Goal: Task Accomplishment & Management: Use online tool/utility

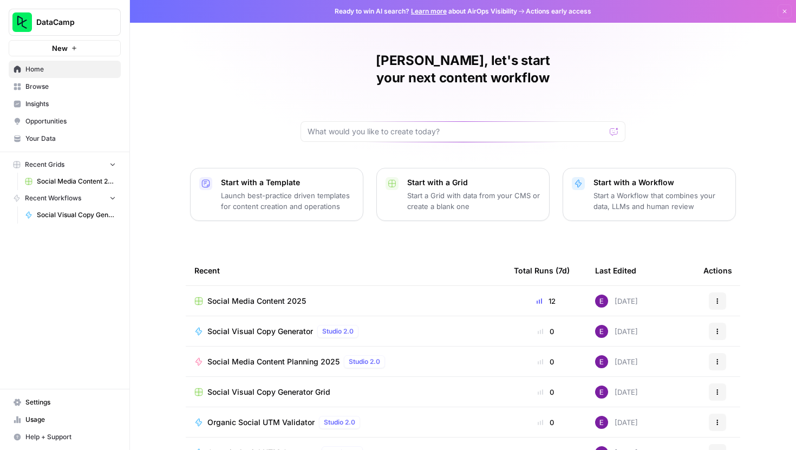
click at [237, 296] on span "Social Media Content 2025" at bounding box center [256, 301] width 99 height 11
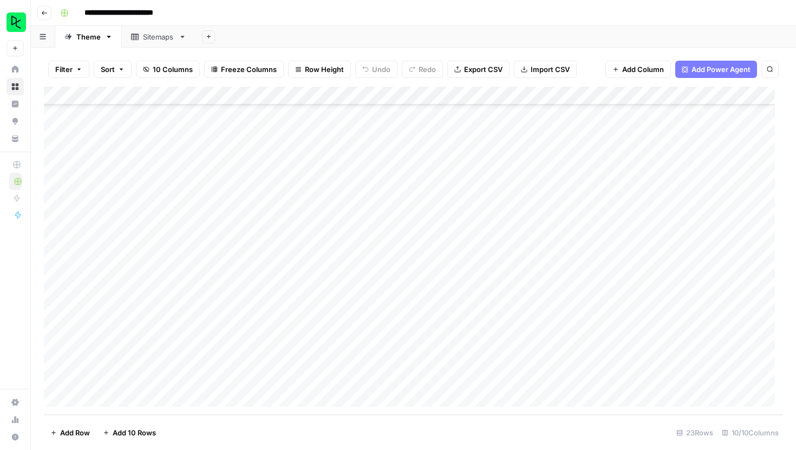
scroll to position [139, 0]
click at [132, 395] on div "Add Column" at bounding box center [413, 251] width 739 height 328
click at [134, 401] on div "Add Column" at bounding box center [413, 251] width 739 height 328
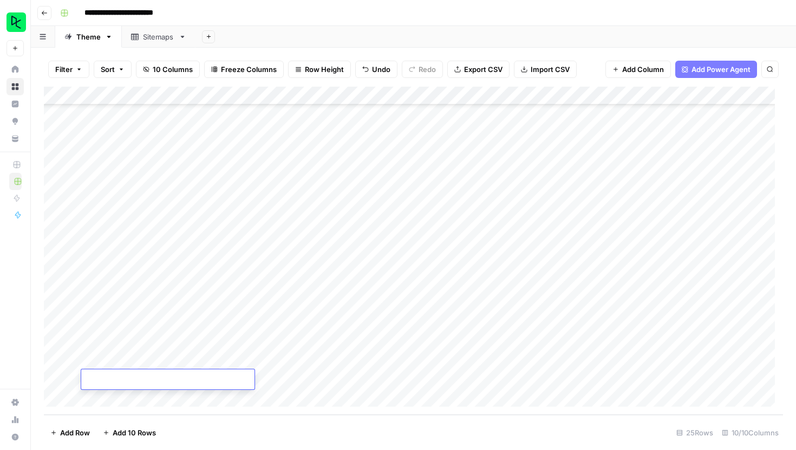
click at [134, 401] on div "Add Column" at bounding box center [413, 251] width 739 height 328
click at [134, 400] on div "Add Column" at bounding box center [413, 251] width 739 height 328
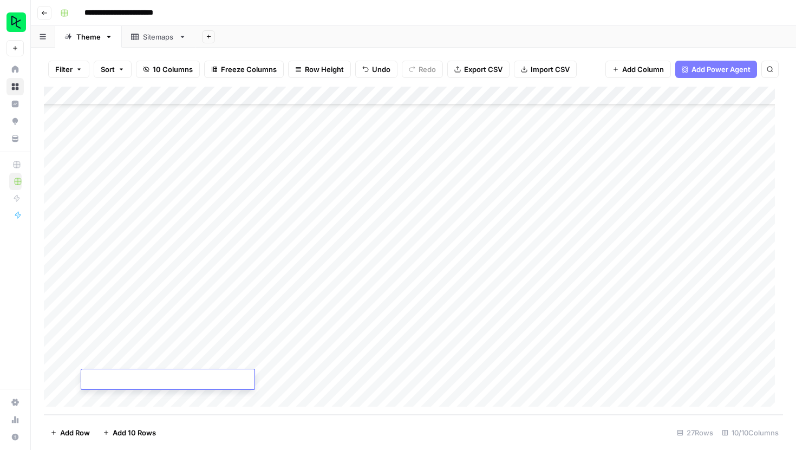
click at [134, 400] on div "Add Column" at bounding box center [413, 251] width 739 height 328
click at [126, 290] on div "Add Column" at bounding box center [413, 251] width 739 height 328
type textarea "**********"
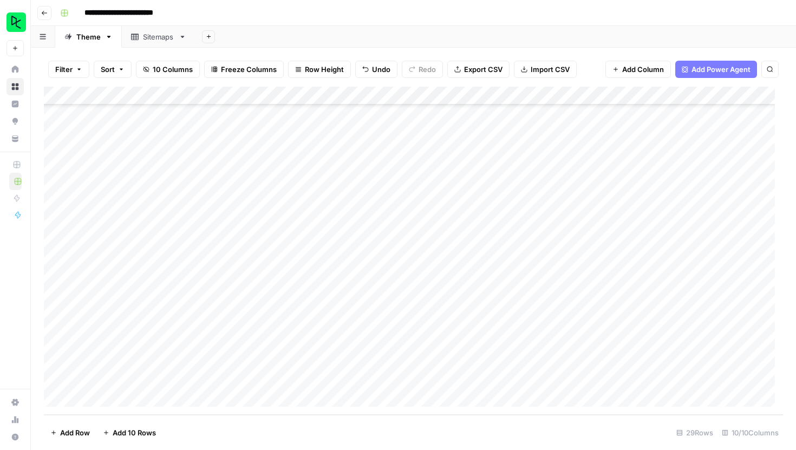
click at [237, 288] on div "Add Column" at bounding box center [413, 251] width 739 height 328
click at [133, 306] on div "Add Column" at bounding box center [413, 251] width 739 height 328
type textarea "**********"
click at [129, 326] on div "Add Column" at bounding box center [413, 251] width 739 height 328
type textarea "*"
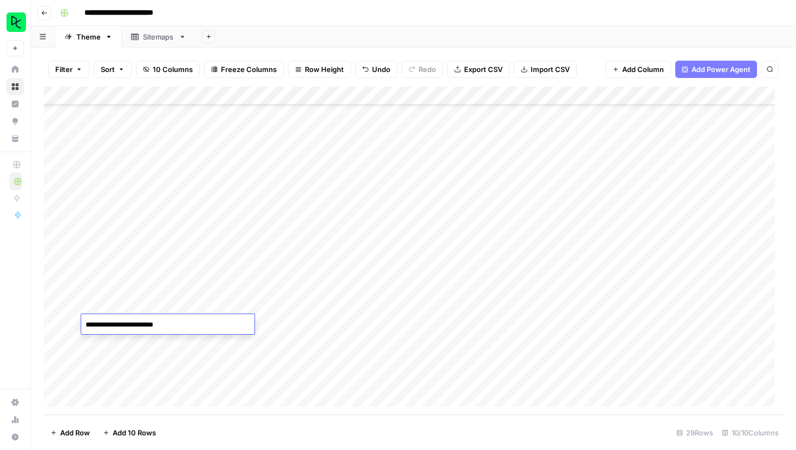
type textarea "**********"
click at [266, 305] on div "Add Column" at bounding box center [413, 251] width 739 height 328
click at [265, 328] on div "Add Column" at bounding box center [413, 251] width 739 height 328
click at [520, 288] on div "Add Column" at bounding box center [413, 251] width 739 height 328
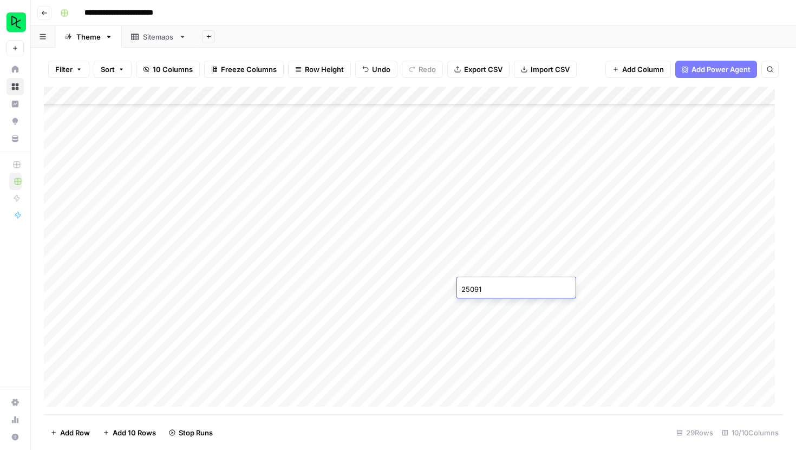
type input "250915"
click at [521, 303] on div "Add Column" at bounding box center [413, 251] width 739 height 328
type input "250915"
click at [528, 332] on div "Add Column" at bounding box center [413, 251] width 739 height 328
type input "250915"
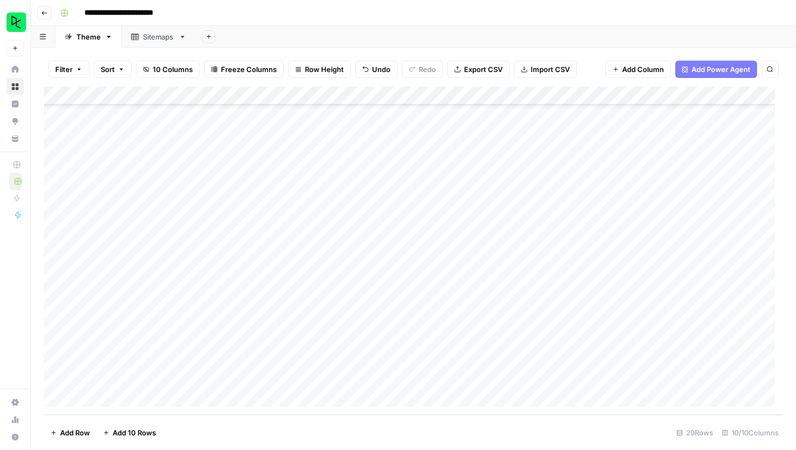
click at [421, 327] on div "Add Column" at bounding box center [413, 251] width 739 height 328
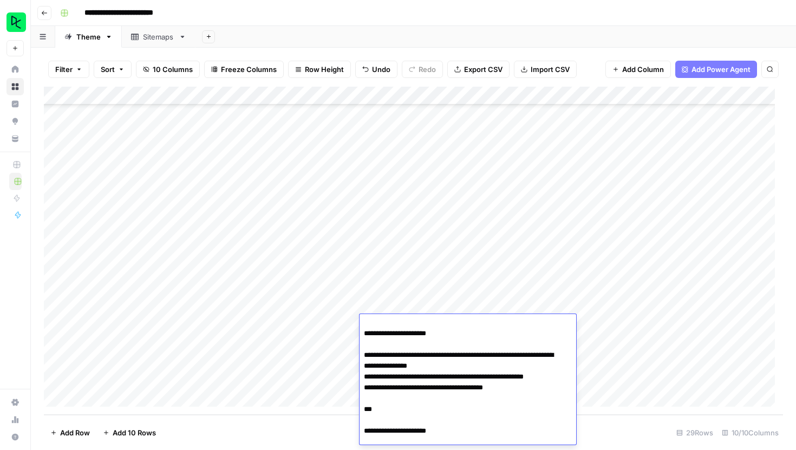
scroll to position [904, 0]
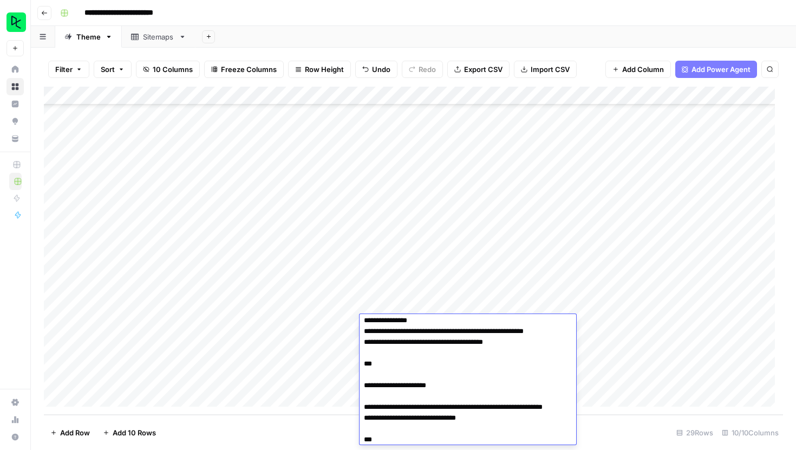
click at [288, 443] on footer "Add Row Add 10 Rows 29 Rows 10/10 Columns" at bounding box center [413, 432] width 739 height 35
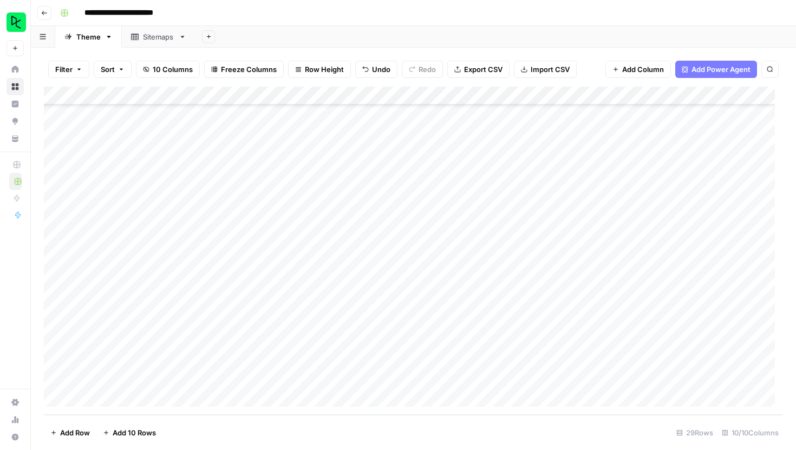
click at [431, 308] on div "Add Column" at bounding box center [413, 251] width 739 height 328
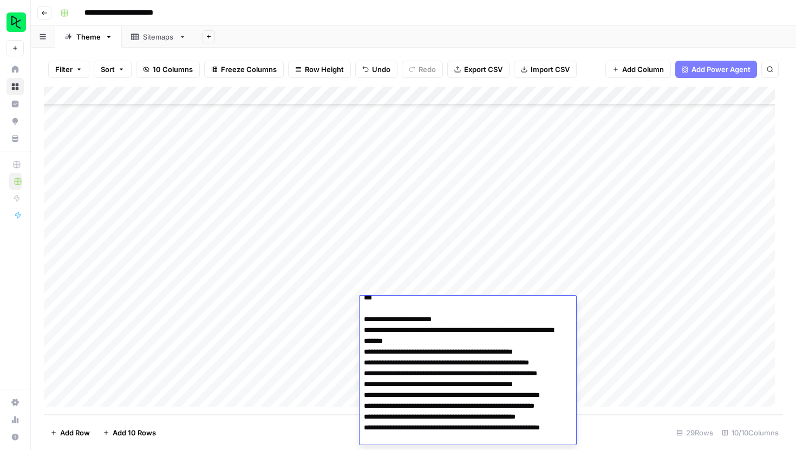
scroll to position [952, 0]
click at [289, 438] on footer "Add Row Add 10 Rows 29 Rows 10/10 Columns" at bounding box center [413, 432] width 739 height 35
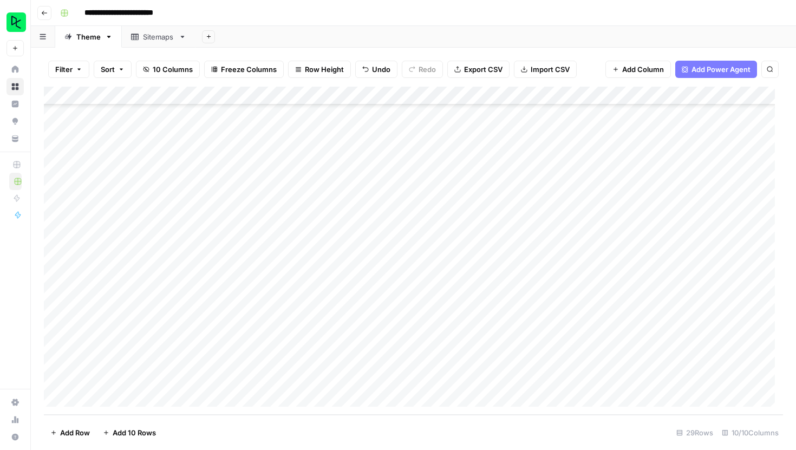
click at [400, 287] on div "Add Column" at bounding box center [413, 251] width 739 height 328
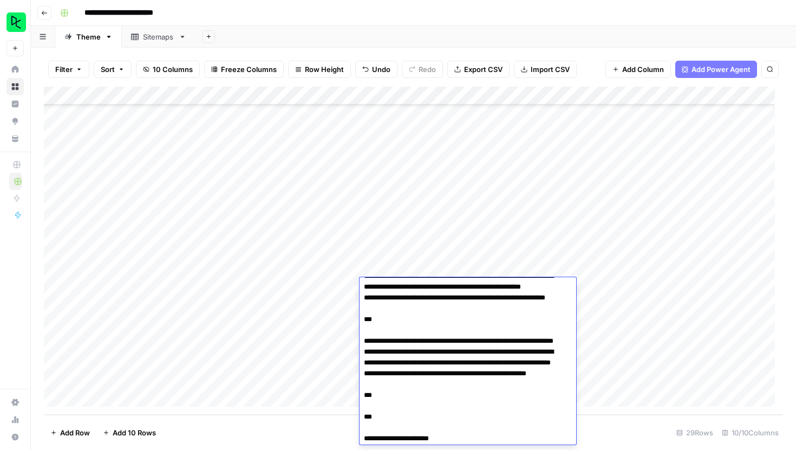
scroll to position [668, 0]
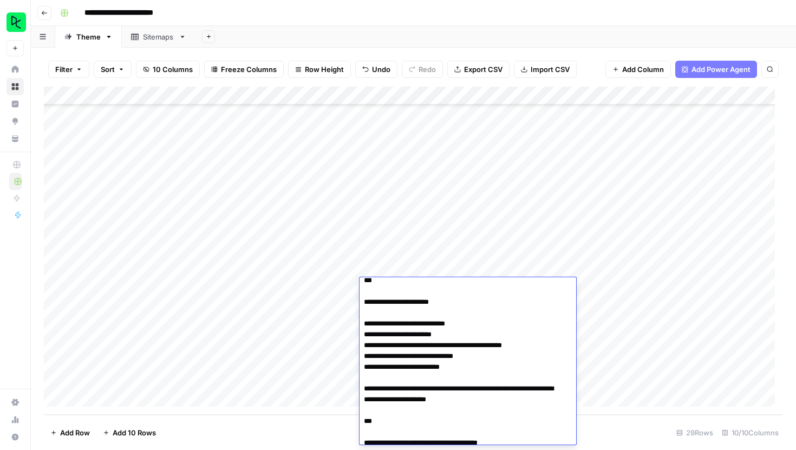
click at [280, 441] on footer "Add Row Add 10 Rows 29 Rows 10/10 Columns" at bounding box center [413, 432] width 739 height 35
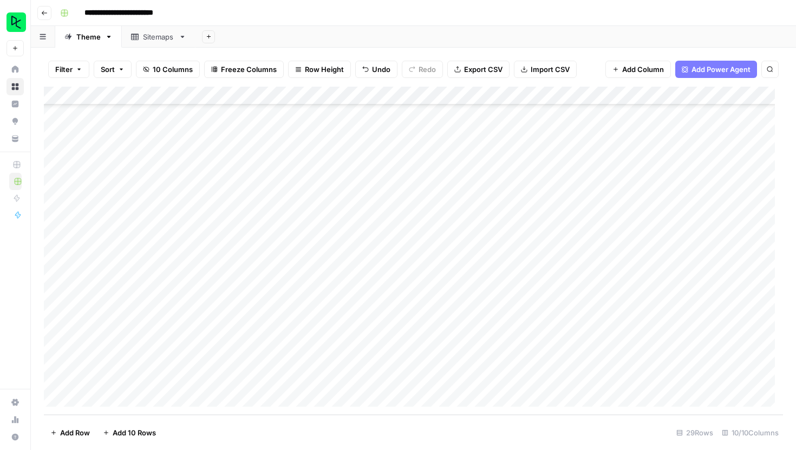
click at [605, 287] on div "Add Column" at bounding box center [413, 251] width 739 height 328
click at [608, 306] on div "Add Column" at bounding box center [413, 251] width 739 height 328
click at [604, 308] on div "Add Column" at bounding box center [413, 251] width 739 height 328
click at [607, 324] on div "Add Column" at bounding box center [413, 251] width 739 height 328
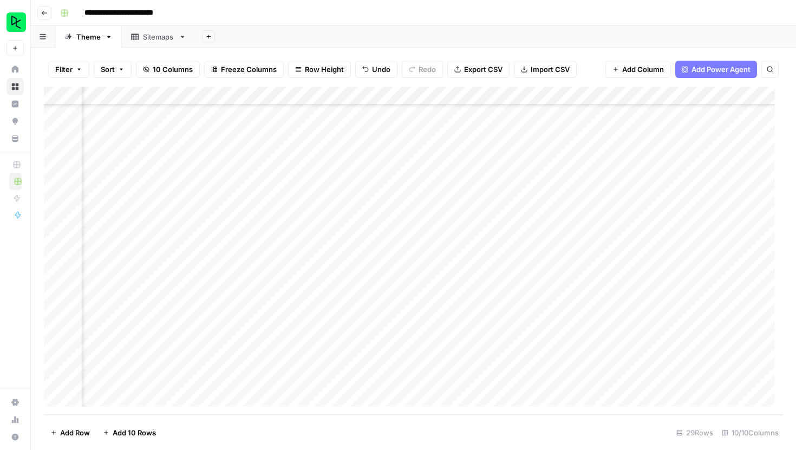
click at [453, 290] on div "Add Column" at bounding box center [413, 251] width 739 height 328
click at [455, 308] on div "Add Column" at bounding box center [413, 251] width 739 height 328
click at [451, 325] on div "Add Column" at bounding box center [413, 251] width 739 height 328
click at [495, 322] on div "Add Column" at bounding box center [413, 251] width 739 height 328
click at [558, 312] on div "Add Column" at bounding box center [413, 251] width 739 height 328
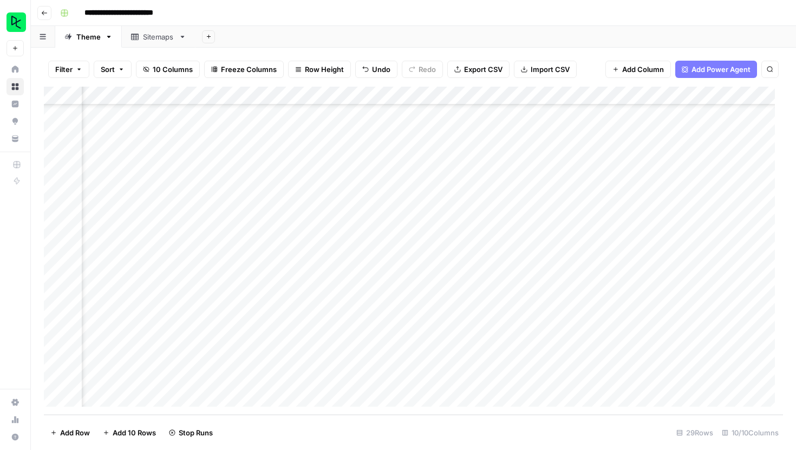
click at [560, 310] on div "Add Column" at bounding box center [413, 251] width 739 height 328
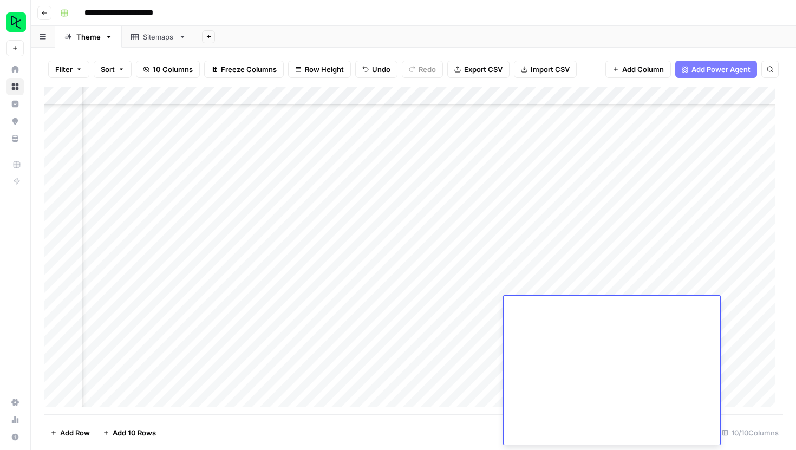
click at [634, 42] on div "Add Sheet" at bounding box center [496, 37] width 601 height 22
click at [417, 326] on div "Add Column" at bounding box center [413, 251] width 739 height 328
click at [475, 325] on div "Add Column" at bounding box center [413, 251] width 739 height 328
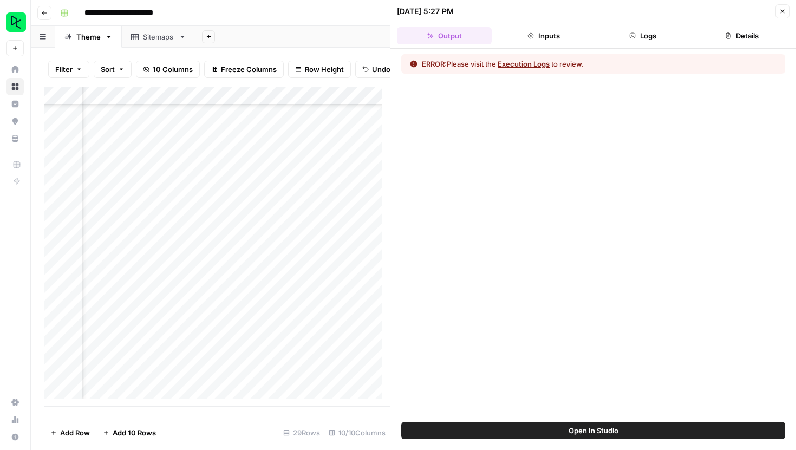
click at [538, 64] on button "Execution Logs" at bounding box center [524, 64] width 52 height 11
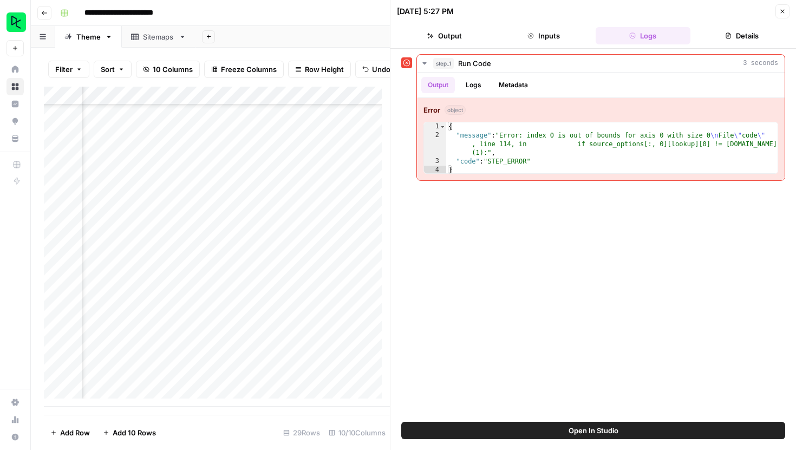
click at [783, 10] on icon "button" at bounding box center [783, 12] width 4 height 4
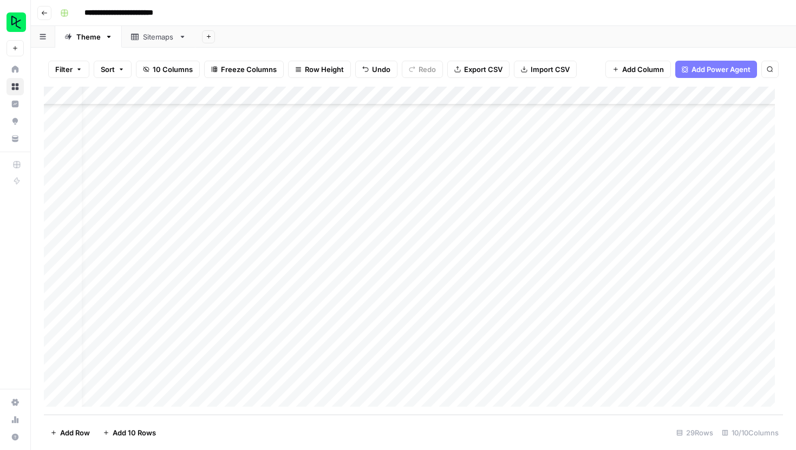
scroll to position [250, 0]
click at [124, 324] on div "Add Column" at bounding box center [413, 251] width 739 height 328
click at [61, 328] on div "Add Column" at bounding box center [413, 251] width 739 height 328
click at [56, 290] on div "Add Column" at bounding box center [413, 251] width 739 height 328
click at [130, 346] on div "Add Column" at bounding box center [413, 251] width 739 height 328
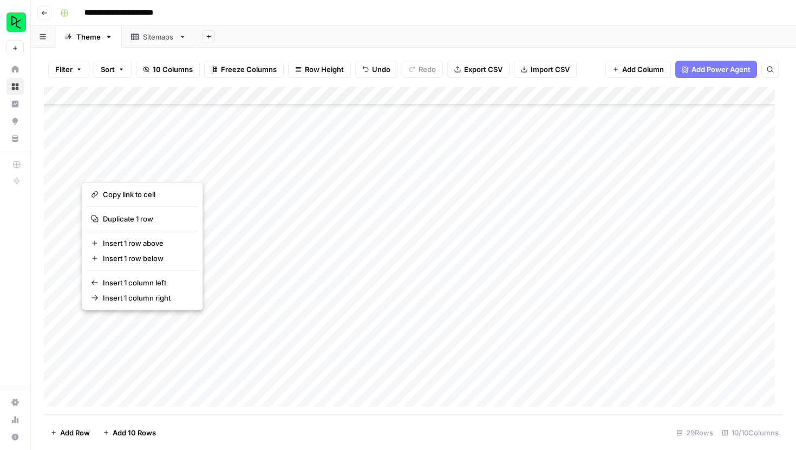
click at [141, 340] on div "Add Column" at bounding box center [413, 251] width 739 height 328
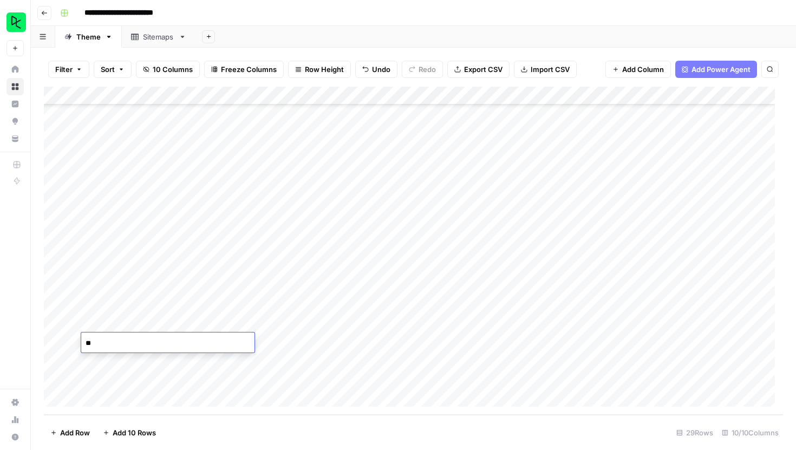
type textarea "*"
type textarea "**********"
click at [267, 343] on div "Add Column" at bounding box center [413, 251] width 739 height 328
click at [492, 346] on div "Add Column" at bounding box center [413, 251] width 739 height 328
type input "250915"
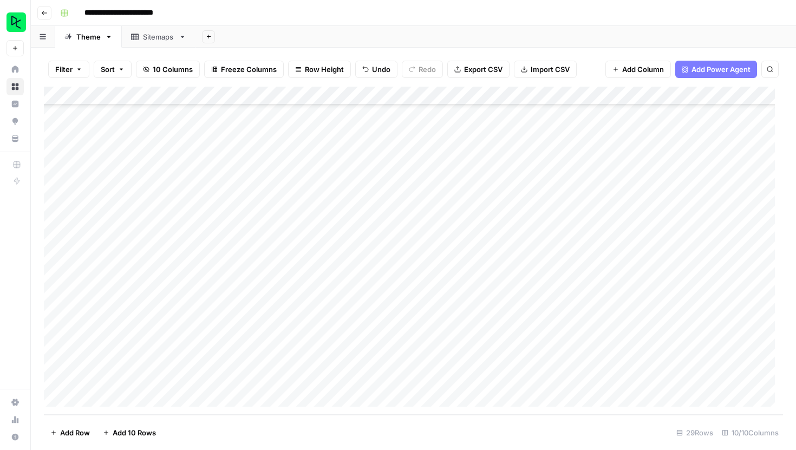
click at [423, 342] on div "Add Column" at bounding box center [413, 251] width 739 height 328
click at [606, 343] on div "Add Column" at bounding box center [413, 251] width 739 height 328
click at [690, 339] on div "Add Column" at bounding box center [413, 251] width 739 height 328
click at [690, 340] on div "Add Column" at bounding box center [413, 251] width 739 height 328
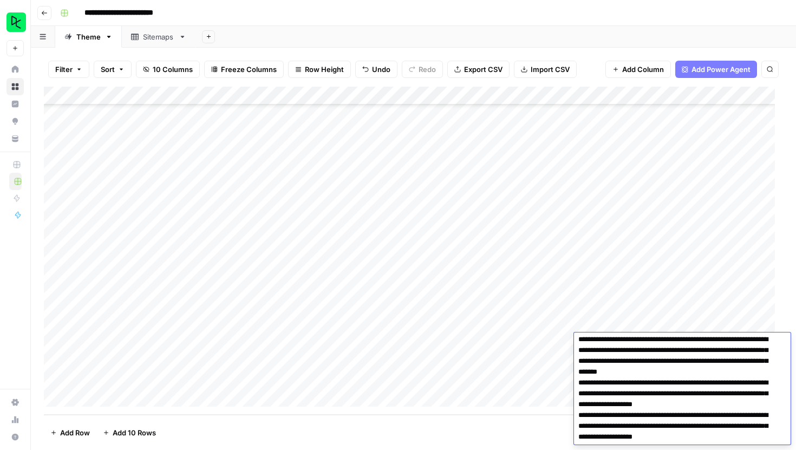
scroll to position [81, 0]
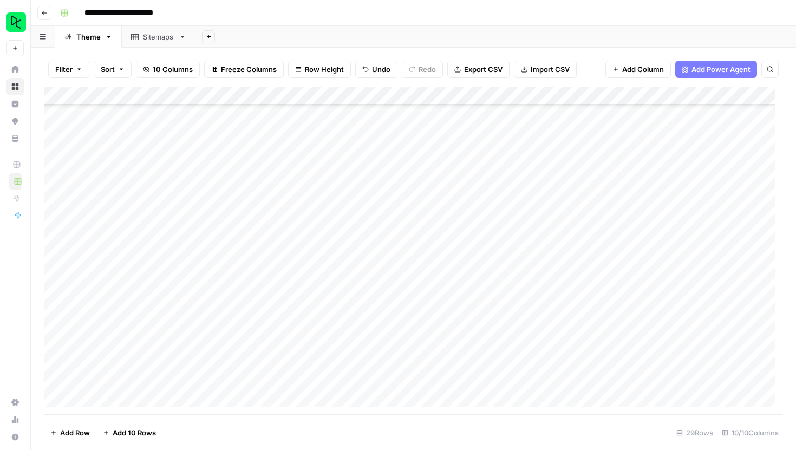
click at [473, 429] on footer "Add Row Add 10 Rows 29 Rows 10/10 Columns" at bounding box center [413, 432] width 739 height 35
click at [599, 343] on div "Add Column" at bounding box center [413, 251] width 739 height 328
click at [587, 344] on div "Add Column" at bounding box center [413, 251] width 739 height 328
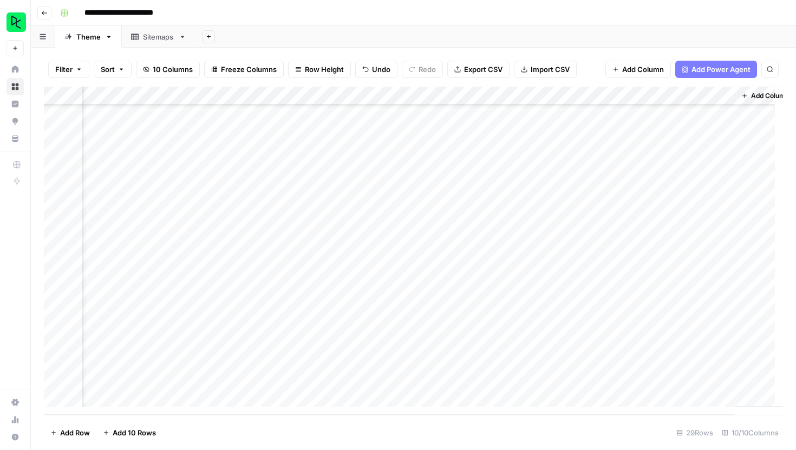
click at [307, 342] on div "Add Column" at bounding box center [413, 251] width 739 height 328
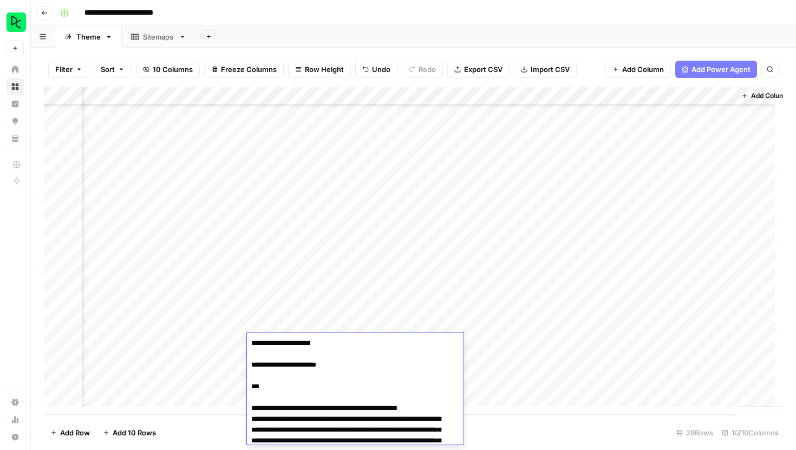
scroll to position [5551, 0]
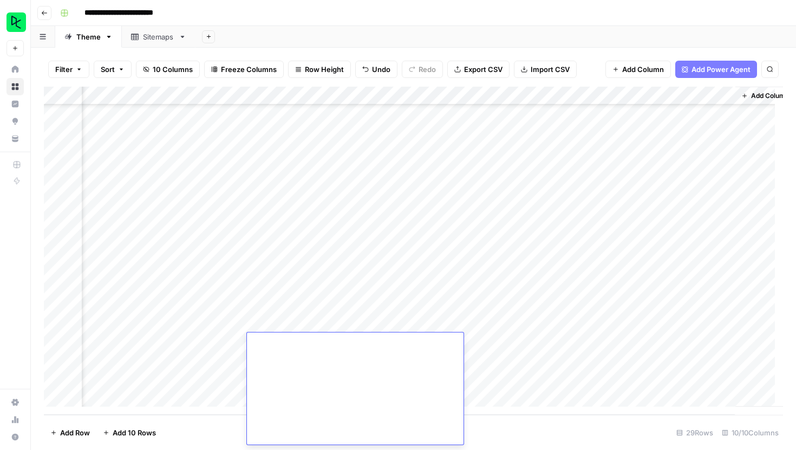
click at [613, 420] on footer "Add Row Add 10 Rows 29 Rows 10/10 Columns" at bounding box center [413, 432] width 739 height 35
click at [298, 326] on div "Add Column" at bounding box center [413, 251] width 739 height 328
click at [309, 305] on div "Add Column" at bounding box center [413, 251] width 739 height 328
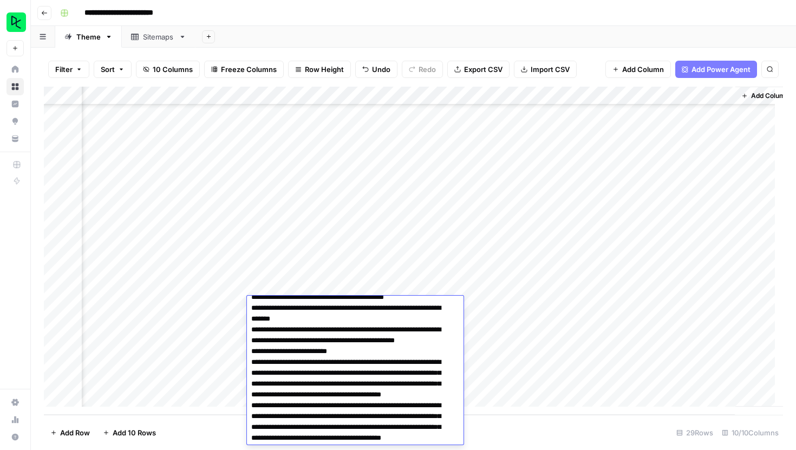
scroll to position [1151, 0]
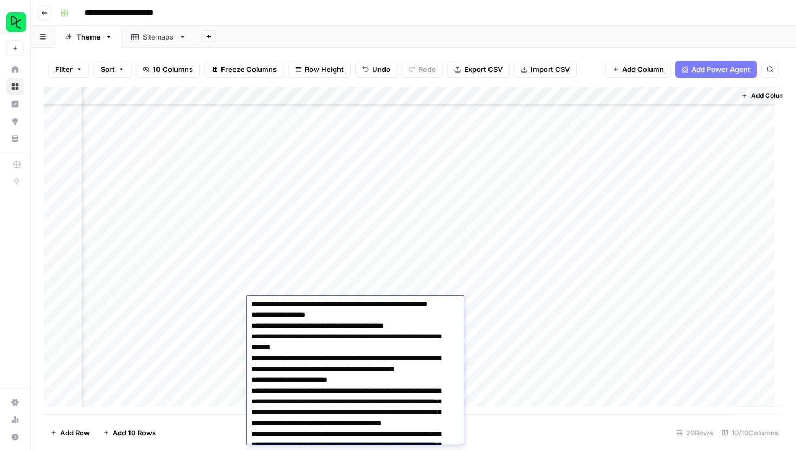
drag, startPoint x: 430, startPoint y: 318, endPoint x: 298, endPoint y: 315, distance: 131.7
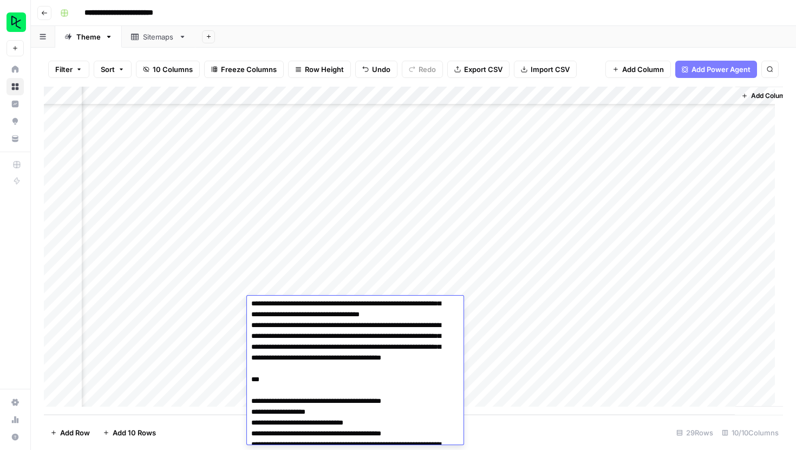
scroll to position [1347, 0]
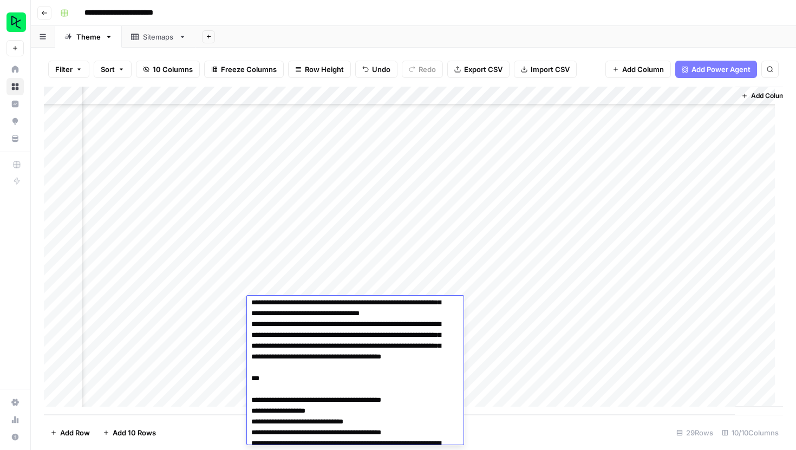
drag, startPoint x: 293, startPoint y: 346, endPoint x: 353, endPoint y: 397, distance: 78.7
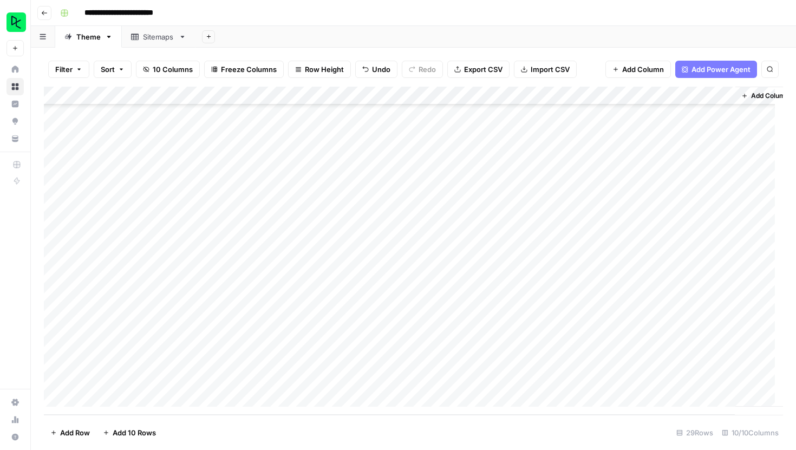
scroll to position [250, 0]
click at [141, 363] on div "Add Column" at bounding box center [413, 251] width 739 height 328
type textarea "**********"
click at [268, 361] on div "Add Column" at bounding box center [413, 251] width 739 height 328
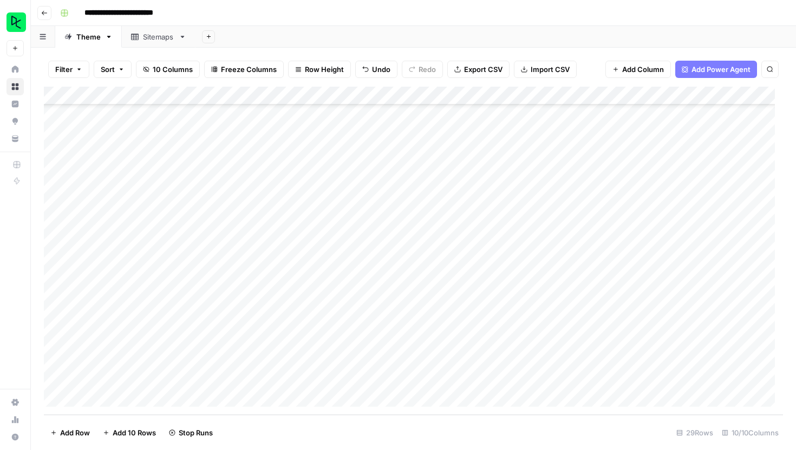
click at [482, 365] on div "Add Column" at bounding box center [413, 251] width 739 height 328
type input "250915"
click at [615, 431] on footer "Add Row Add 10 Rows 29 Rows 10/10 Columns" at bounding box center [413, 432] width 739 height 35
click at [597, 362] on div "Add Column" at bounding box center [413, 251] width 739 height 328
click at [427, 356] on div "Add Column" at bounding box center [413, 251] width 739 height 328
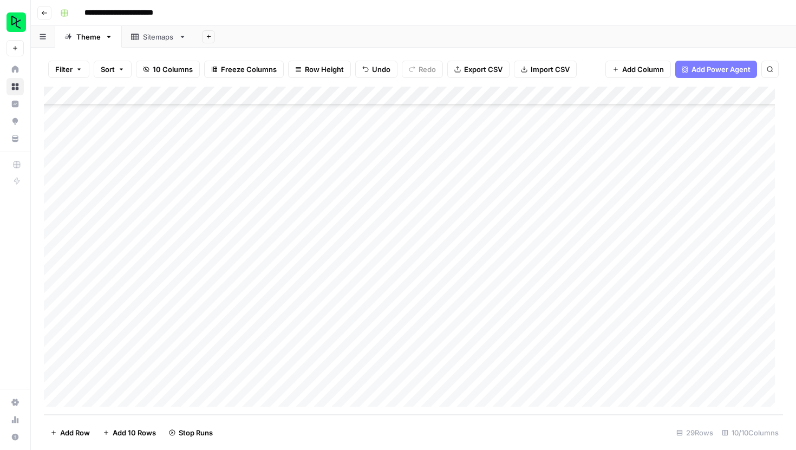
click at [427, 356] on div "Add Column" at bounding box center [413, 251] width 739 height 328
